Goal: Information Seeking & Learning: Learn about a topic

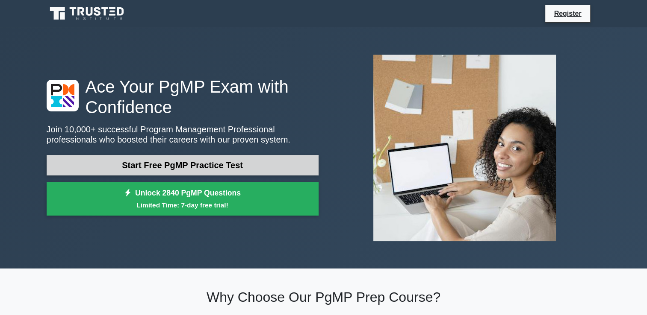
click at [245, 163] on link "Start Free PgMP Practice Test" at bounding box center [183, 165] width 272 height 21
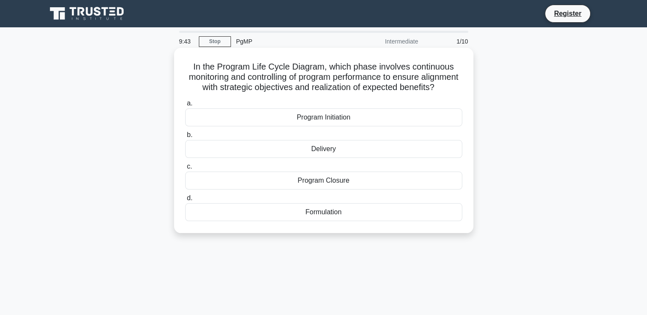
click at [325, 158] on div "Delivery" at bounding box center [323, 149] width 277 height 18
click at [185, 138] on input "b. Delivery" at bounding box center [185, 135] width 0 height 6
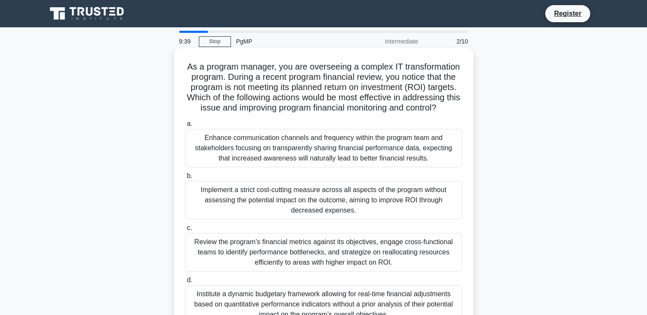
click at [322, 199] on div "Implement a strict cost-cutting measure across all aspects of the program witho…" at bounding box center [323, 200] width 277 height 38
click at [185, 179] on input "b. Implement a strict cost-cutting measure across all aspects of the program wi…" at bounding box center [185, 176] width 0 height 6
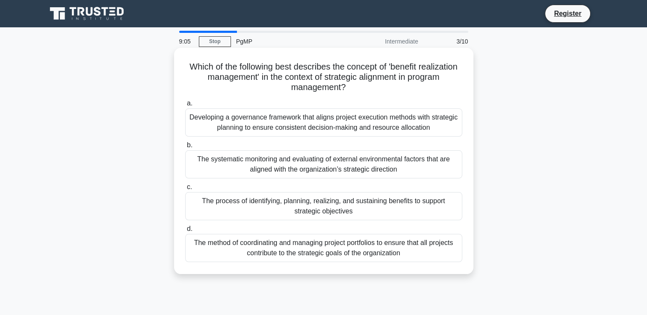
click at [319, 205] on div "The process of identifying, planning, realizing, and sustaining benefits to sup…" at bounding box center [323, 206] width 277 height 28
click at [185, 190] on input "c. The process of identifying, planning, realizing, and sustaining benefits to …" at bounding box center [185, 188] width 0 height 6
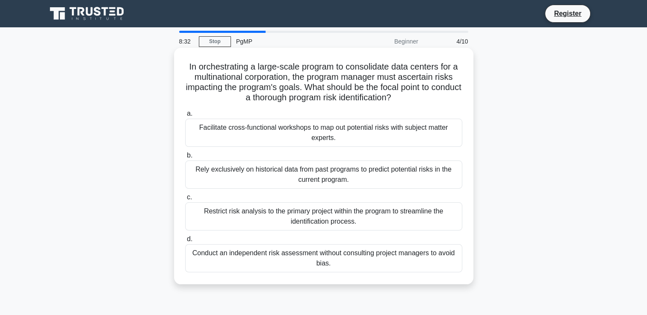
click at [340, 136] on div "Facilitate cross-functional workshops to map out potential risks with subject m…" at bounding box center [323, 133] width 277 height 28
click at [185, 117] on input "a. Facilitate cross-functional workshops to map out potential risks with subjec…" at bounding box center [185, 114] width 0 height 6
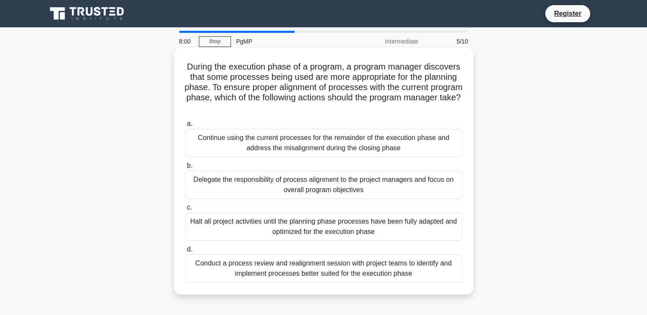
click at [340, 271] on div "Conduct a process review and realignment session with project teams to identify…" at bounding box center [323, 269] width 277 height 28
click at [185, 253] on input "d. Conduct a process review and realignment session with project teams to ident…" at bounding box center [185, 250] width 0 height 6
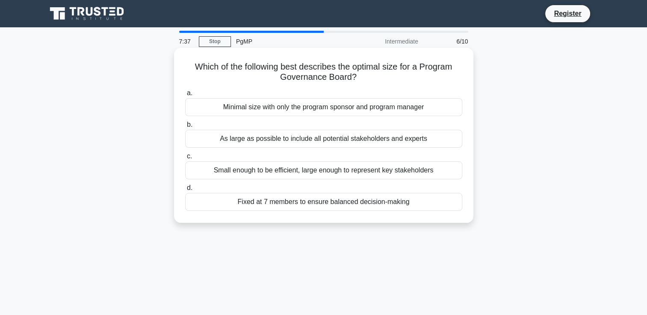
click at [372, 172] on div "Small enough to be efficient, large enough to represent key stakeholders" at bounding box center [323, 171] width 277 height 18
click at [185, 159] on input "c. Small enough to be efficient, large enough to represent key stakeholders" at bounding box center [185, 157] width 0 height 6
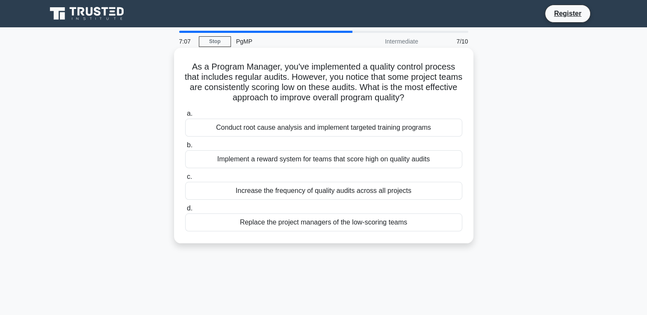
click at [365, 127] on div "Conduct root cause analysis and implement targeted training programs" at bounding box center [323, 128] width 277 height 18
click at [185, 117] on input "a. Conduct root cause analysis and implement targeted training programs" at bounding box center [185, 114] width 0 height 6
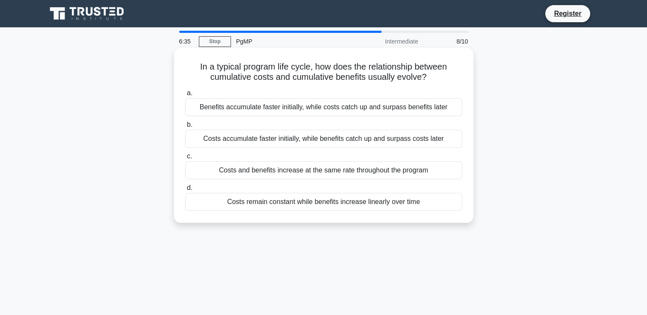
click at [428, 139] on div "Costs accumulate faster initially, while benefits catch up and surpass costs la…" at bounding box center [323, 139] width 277 height 18
click at [185, 128] on input "b. Costs accumulate faster initially, while benefits catch up and surpass costs…" at bounding box center [185, 125] width 0 height 6
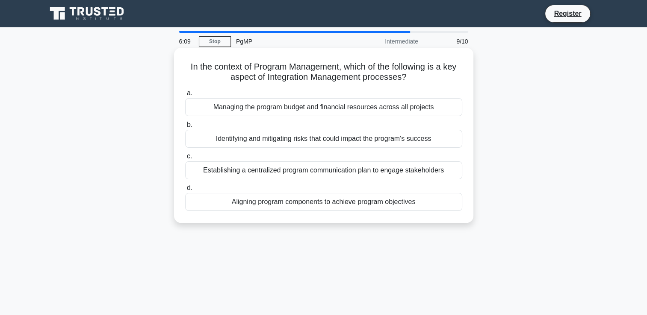
click at [397, 204] on div "Aligning program components to achieve program objectives" at bounding box center [323, 202] width 277 height 18
click at [185, 191] on input "d. Aligning program components to achieve program objectives" at bounding box center [185, 188] width 0 height 6
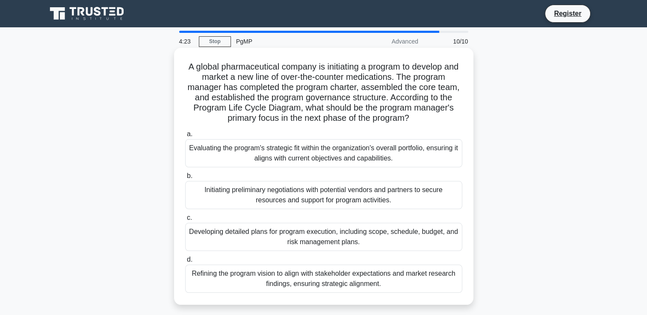
click at [353, 281] on div "Refining the program vision to align with stakeholder expectations and market r…" at bounding box center [323, 279] width 277 height 28
click at [185, 263] on input "d. Refining the program vision to align with stakeholder expectations and marke…" at bounding box center [185, 260] width 0 height 6
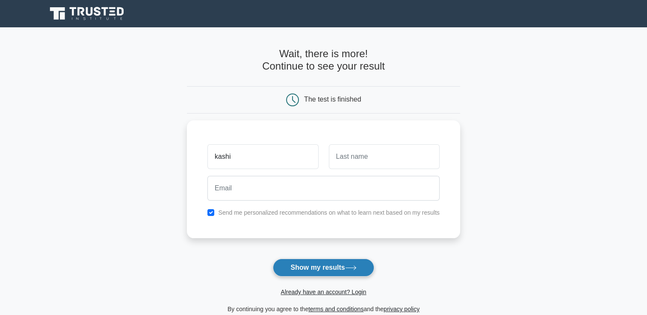
click at [319, 267] on button "Show my results" at bounding box center [323, 268] width 101 height 18
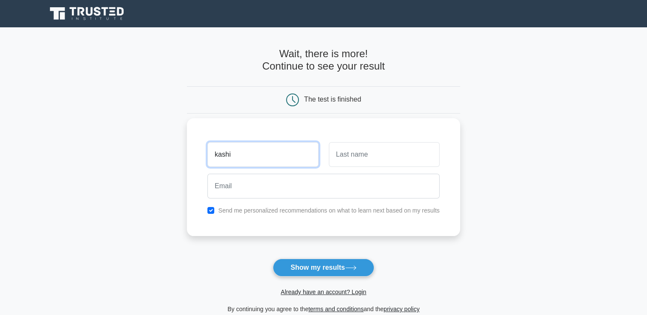
click at [292, 153] on input "kashi" at bounding box center [262, 154] width 111 height 25
type input "kashif"
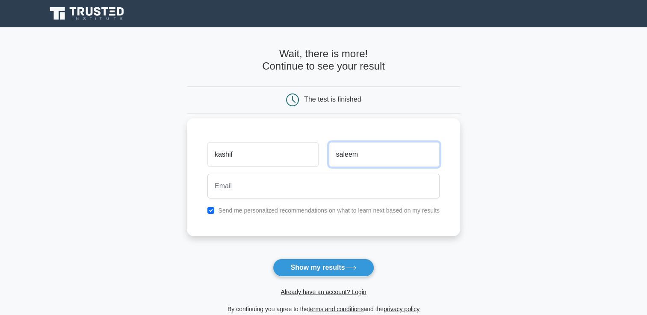
type input "saleem"
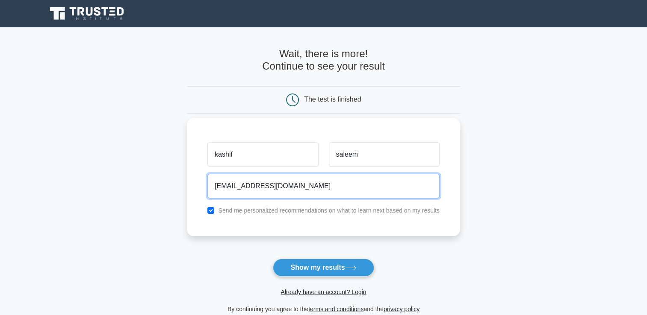
type input "kashif.sayyed80@gmail.com"
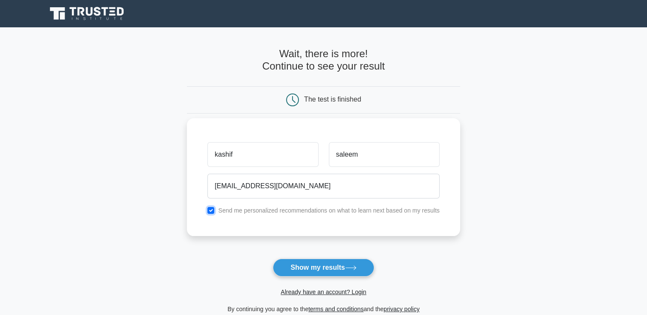
click at [210, 213] on input "checkbox" at bounding box center [210, 210] width 7 height 7
checkbox input "false"
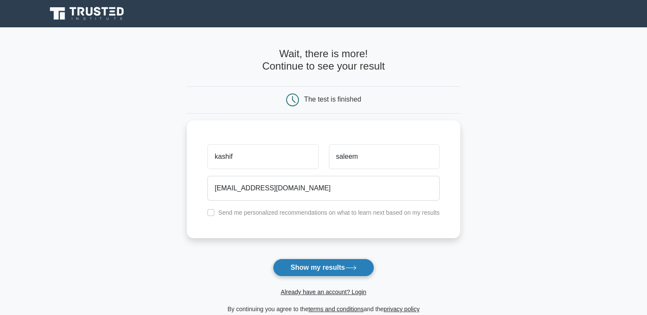
click at [333, 265] on button "Show my results" at bounding box center [323, 268] width 101 height 18
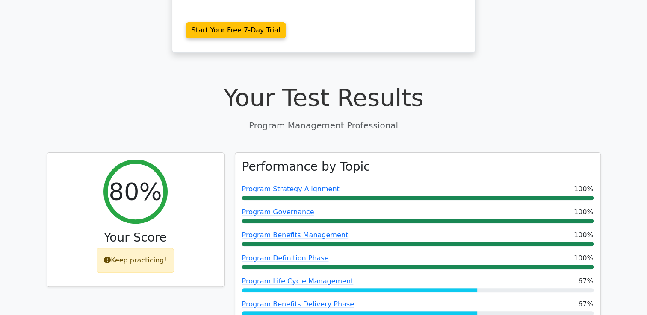
scroll to position [218, 0]
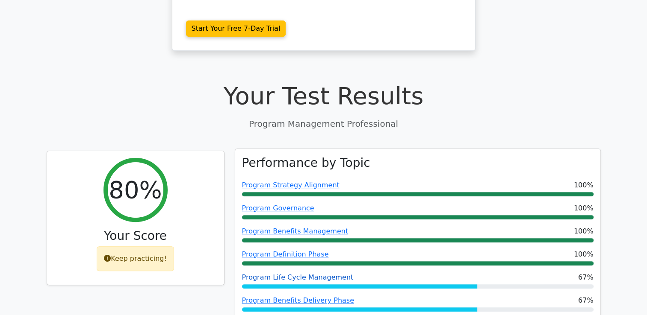
click at [332, 273] on link "Program Life Cycle Management" at bounding box center [298, 277] width 112 height 8
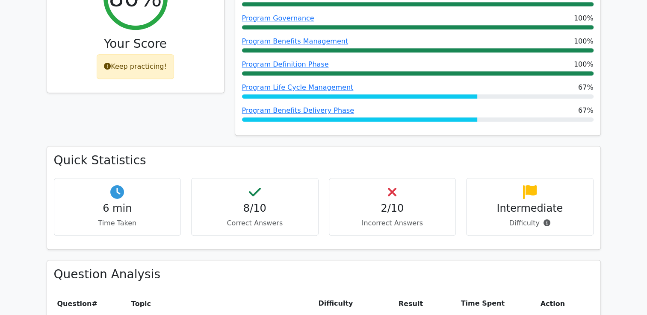
scroll to position [430, 0]
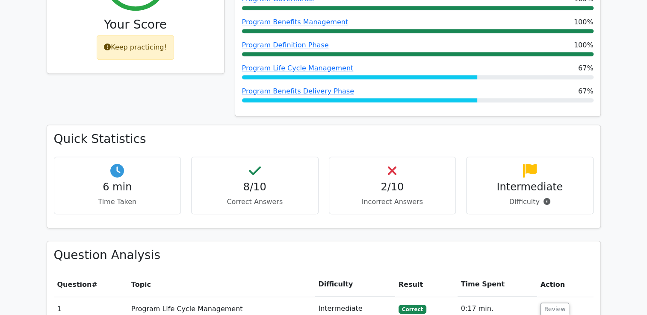
click at [388, 181] on h4 "2/10" at bounding box center [392, 187] width 113 height 12
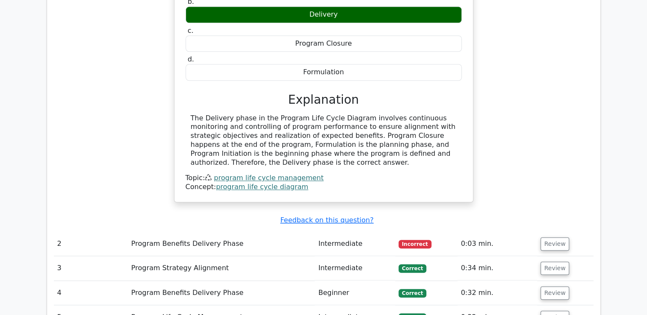
scroll to position [884, 0]
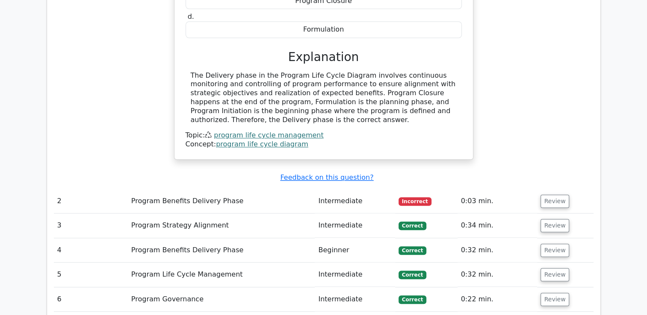
click at [265, 189] on td "Program Benefits Delivery Phase" at bounding box center [221, 201] width 187 height 24
click at [547, 195] on button "Review" at bounding box center [554, 201] width 29 height 13
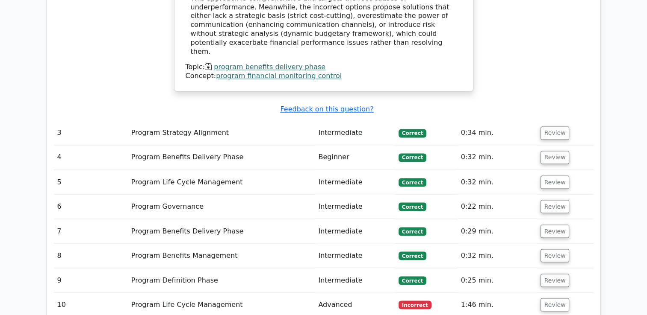
scroll to position [1431, 0]
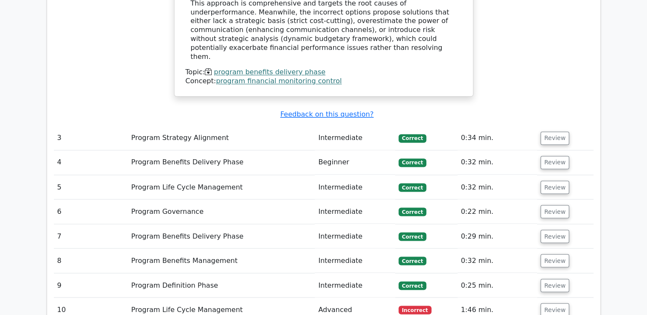
click at [244, 298] on td "Program Life Cycle Management" at bounding box center [221, 310] width 187 height 24
click at [540, 303] on button "Review" at bounding box center [554, 309] width 29 height 13
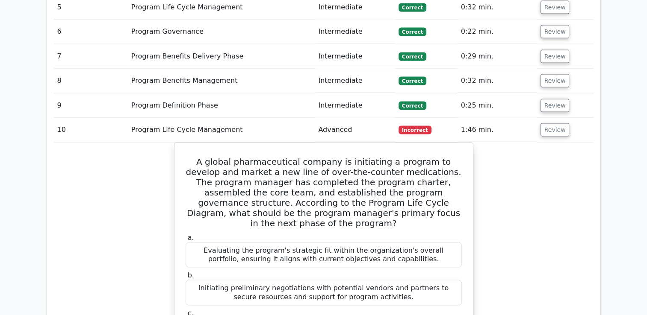
scroll to position [1654, 0]
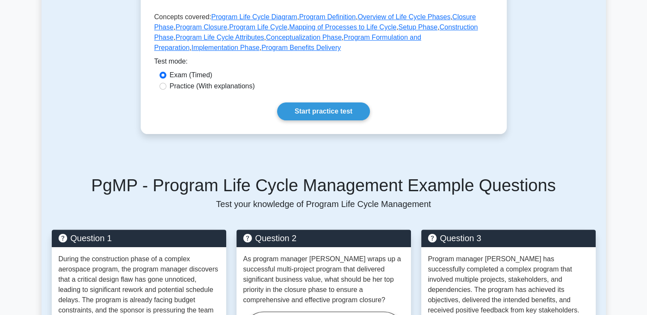
scroll to position [218, 0]
